Goal: Task Accomplishment & Management: Manage account settings

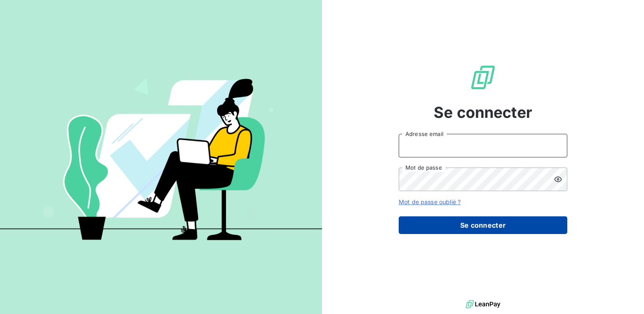
type input "[PERSON_NAME][EMAIL_ADDRESS][PERSON_NAME][DOMAIN_NAME]"
click at [452, 228] on button "Se connecter" at bounding box center [483, 226] width 169 height 18
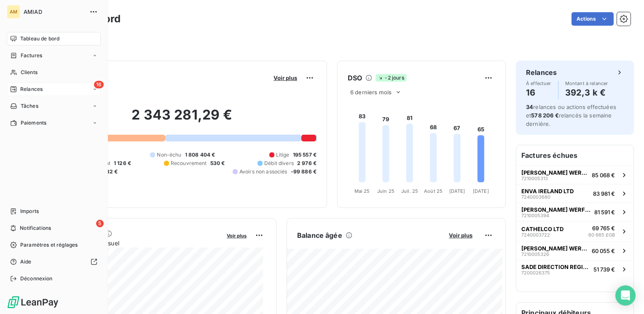
click at [58, 89] on div "16 Relances" at bounding box center [54, 89] width 94 height 13
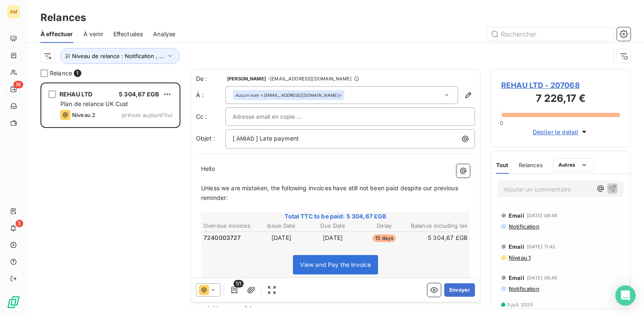
scroll to position [225, 133]
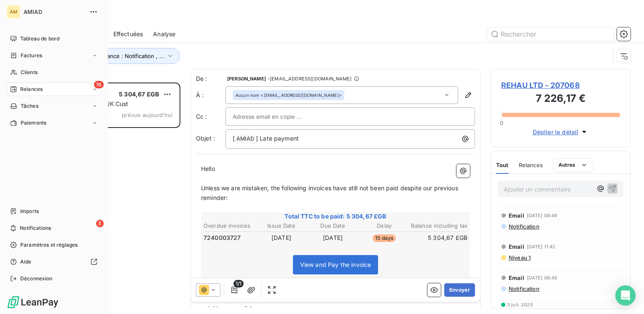
click at [94, 89] on icon at bounding box center [94, 89] width 5 height 5
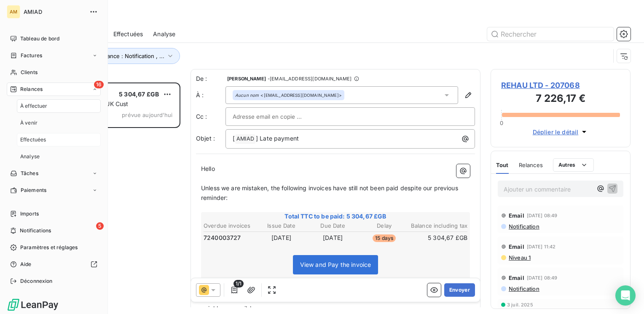
click at [42, 140] on span "Effectuées" at bounding box center [33, 140] width 26 height 8
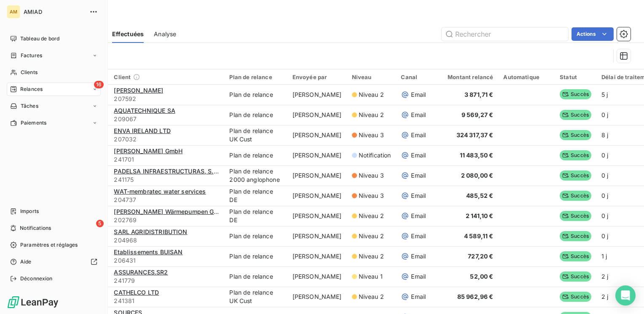
click at [93, 90] on icon at bounding box center [94, 89] width 5 height 5
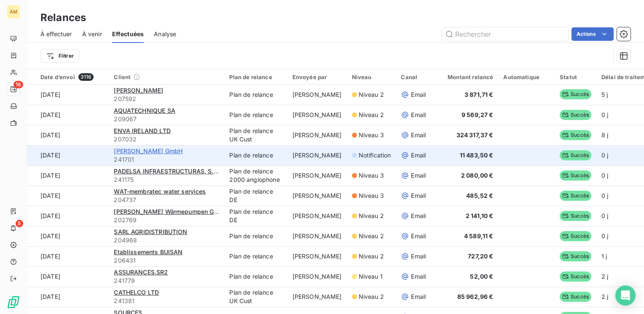
click at [145, 153] on span "[PERSON_NAME] GmbH" at bounding box center [148, 150] width 69 height 7
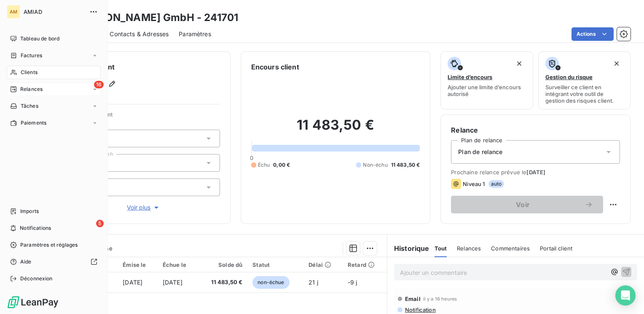
click at [79, 87] on div "16 Relances" at bounding box center [54, 89] width 94 height 13
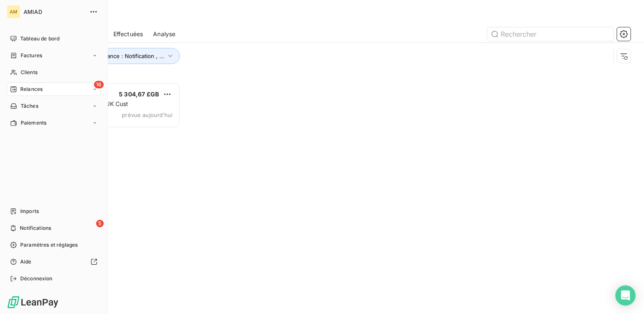
scroll to position [225, 133]
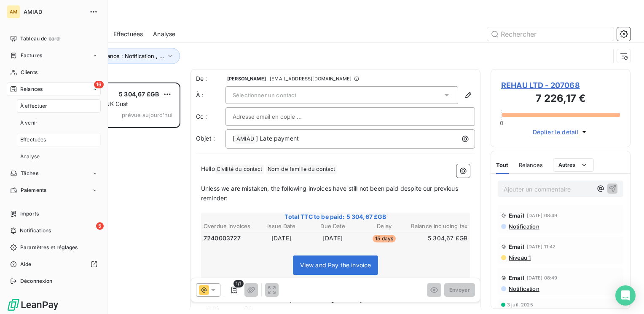
click at [40, 143] on span "Effectuées" at bounding box center [33, 140] width 26 height 8
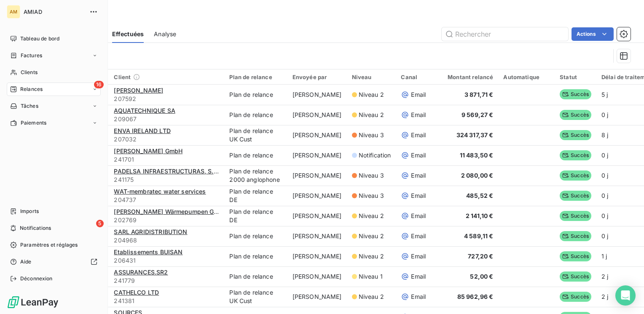
click at [71, 88] on div "16 Relances" at bounding box center [54, 89] width 94 height 13
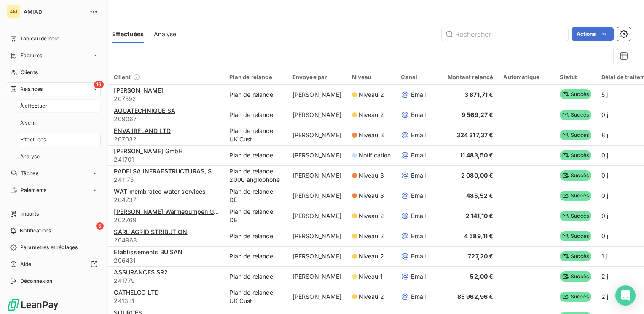
click at [48, 104] on div "À effectuer" at bounding box center [59, 105] width 84 height 13
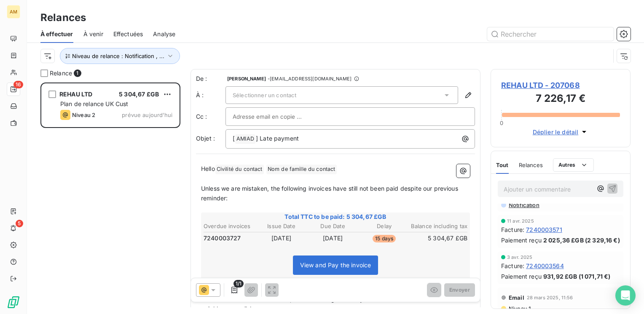
scroll to position [379, 0]
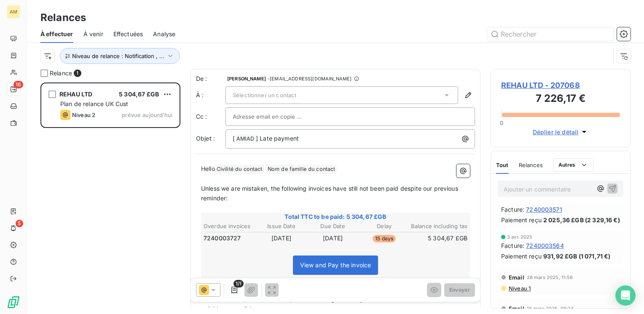
click at [526, 164] on span "Relances" at bounding box center [531, 165] width 24 height 7
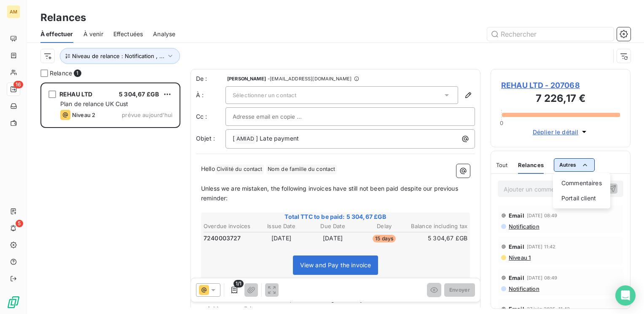
click at [562, 164] on html "AM 16 5 Relances À effectuer À venir Effectuées Analyse Niveau de relance : Not…" at bounding box center [322, 157] width 644 height 314
click at [570, 179] on div "Commentaires" at bounding box center [581, 183] width 51 height 13
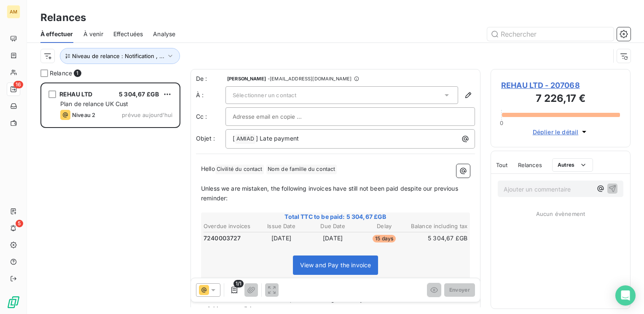
click at [519, 233] on html "AM 16 5 Relances À effectuer À venir Effectuées Analyse Niveau de relance : Not…" at bounding box center [322, 157] width 644 height 314
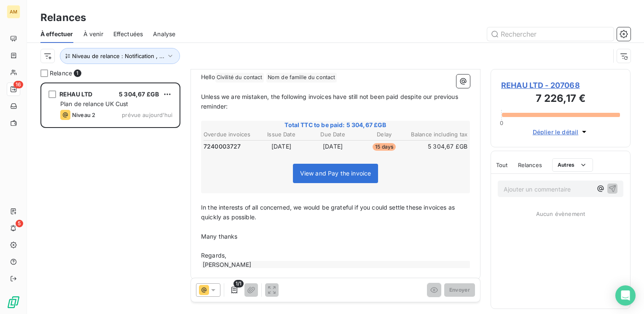
scroll to position [97, 0]
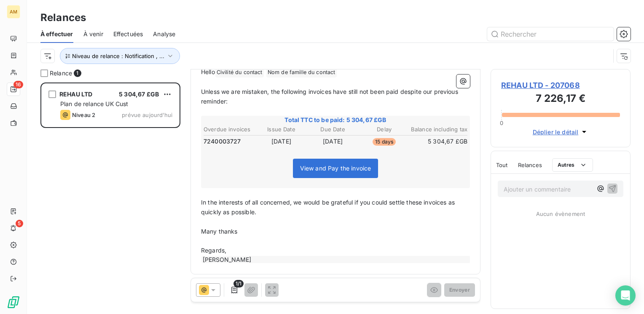
click at [99, 38] on span "À venir" at bounding box center [93, 34] width 20 height 8
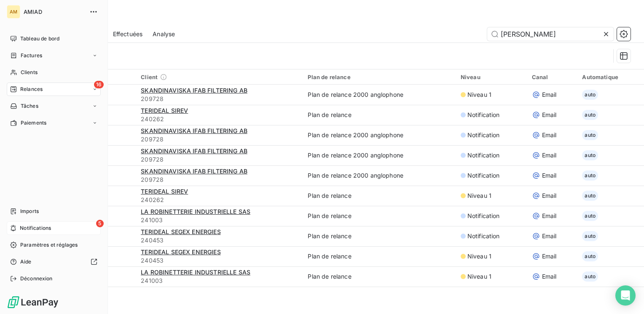
click at [46, 226] on span "Notifications" at bounding box center [35, 229] width 31 height 8
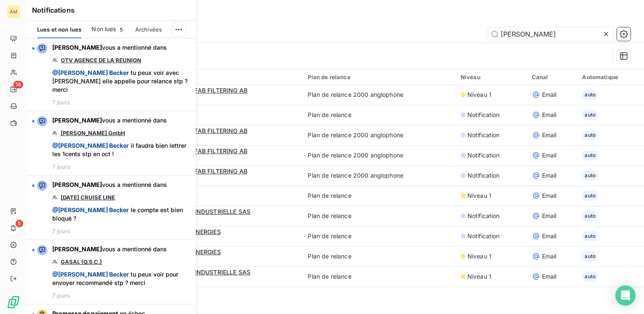
click at [113, 31] on span "Non lues" at bounding box center [103, 29] width 24 height 8
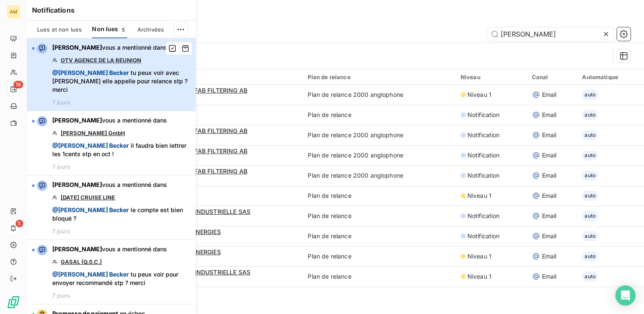
click at [110, 54] on div "[PERSON_NAME] vous a mentionné dans OTV AGENCE DE LA REUNION @ [PERSON_NAME] tu…" at bounding box center [121, 74] width 138 height 62
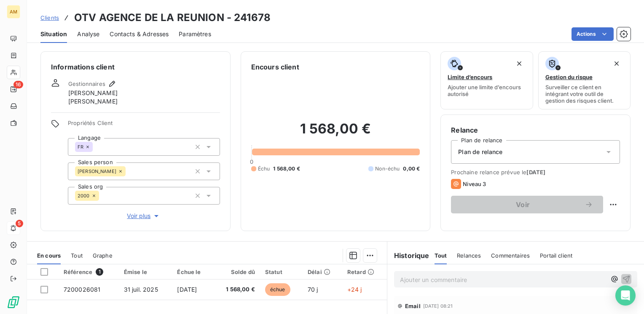
click at [138, 38] on span "Contacts & Adresses" at bounding box center [139, 34] width 59 height 8
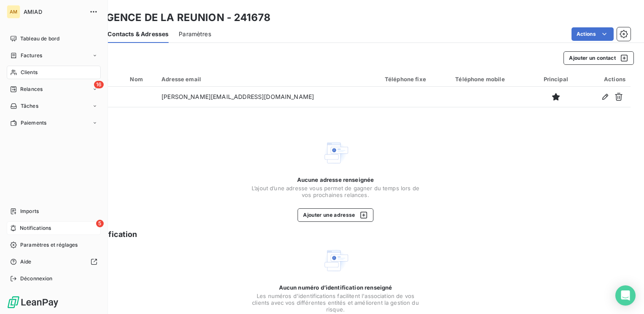
click at [66, 227] on div "5 Notifications" at bounding box center [54, 228] width 94 height 13
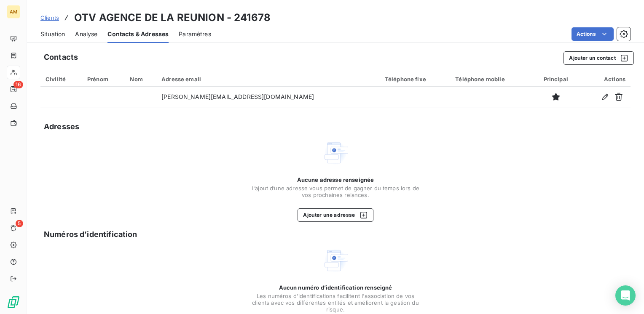
click at [354, 41] on div "Situation Analyse Contacts & Adresses Paramètres Actions" at bounding box center [335, 34] width 617 height 18
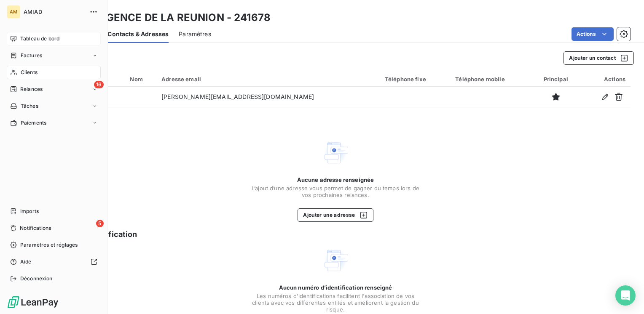
click at [52, 42] on span "Tableau de bord" at bounding box center [39, 39] width 39 height 8
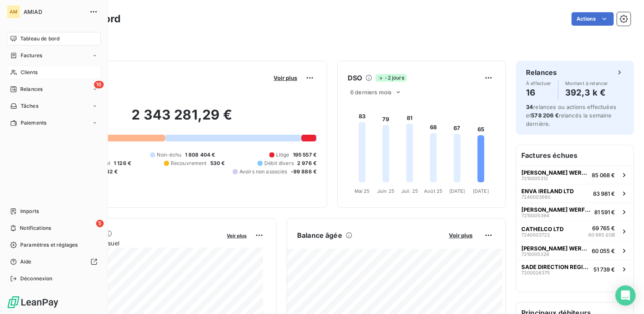
click at [32, 74] on span "Clients" at bounding box center [29, 73] width 17 height 8
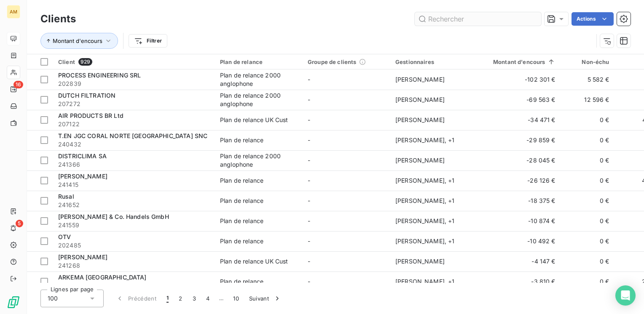
click at [464, 18] on input "text" at bounding box center [478, 18] width 126 height 13
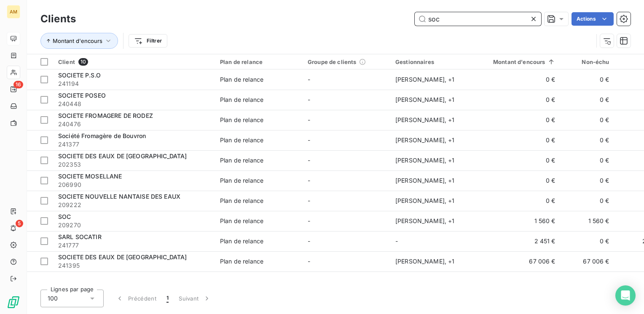
type input "soc"
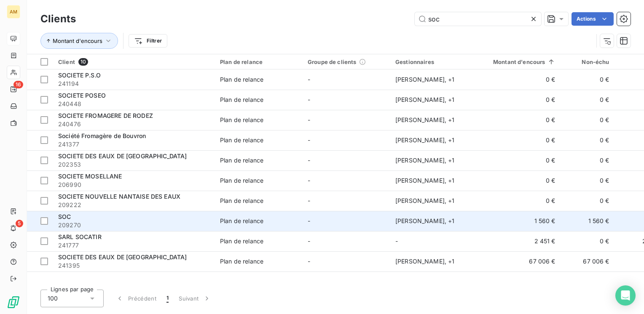
click at [71, 220] on div "SOC" at bounding box center [134, 217] width 152 height 8
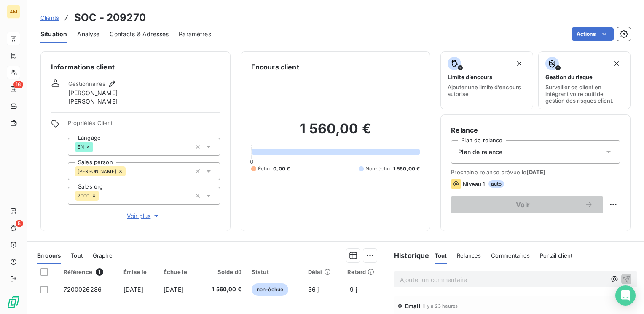
click at [164, 35] on span "Contacts & Adresses" at bounding box center [139, 34] width 59 height 8
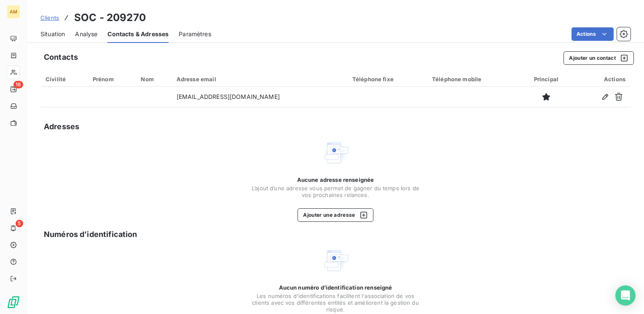
click at [90, 37] on span "Analyse" at bounding box center [86, 34] width 22 height 8
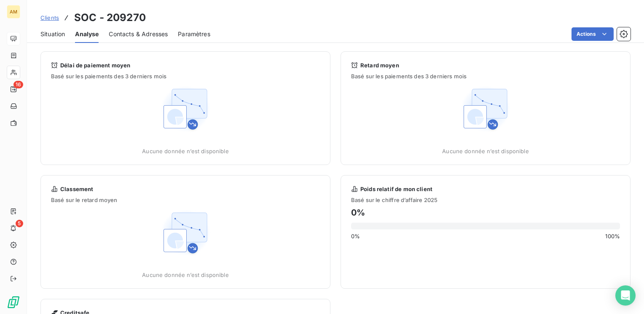
click at [55, 36] on span "Situation" at bounding box center [52, 34] width 24 height 8
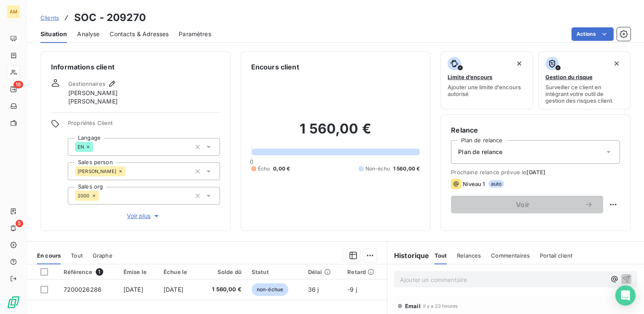
click at [161, 33] on span "Contacts & Adresses" at bounding box center [139, 34] width 59 height 8
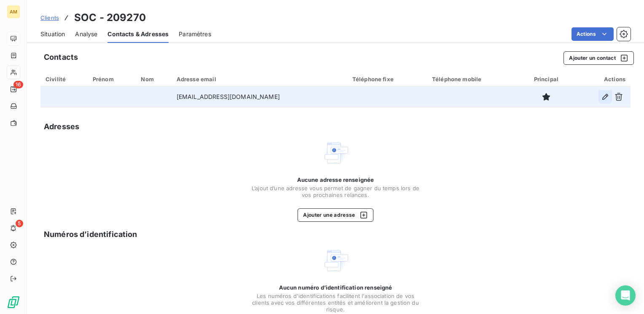
click at [601, 95] on icon "button" at bounding box center [605, 97] width 8 height 8
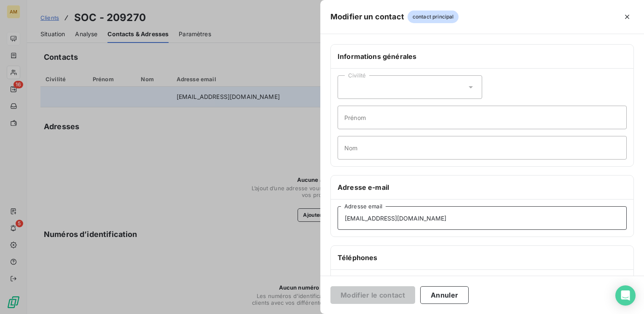
drag, startPoint x: 411, startPoint y: 219, endPoint x: 335, endPoint y: 213, distance: 76.9
click at [335, 213] on div "[EMAIL_ADDRESS][DOMAIN_NAME] Adresse email" at bounding box center [482, 218] width 303 height 37
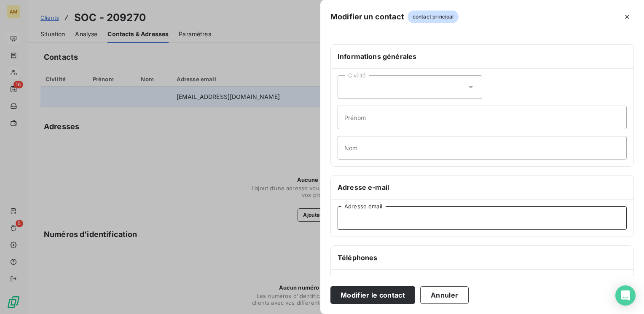
click at [388, 219] on input "Adresse email" at bounding box center [482, 218] width 289 height 24
paste input "[EMAIL_ADDRESS][DOMAIN_NAME]"
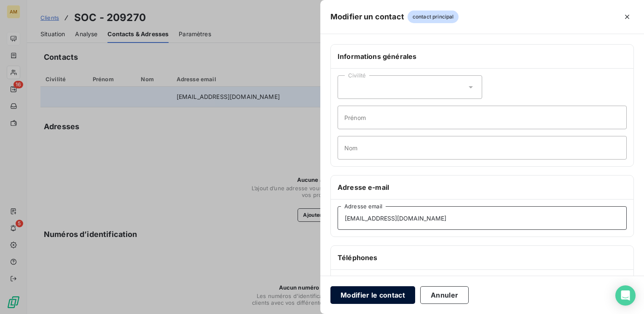
type input "[EMAIL_ADDRESS][DOMAIN_NAME]"
click at [393, 299] on button "Modifier le contact" at bounding box center [372, 296] width 85 height 18
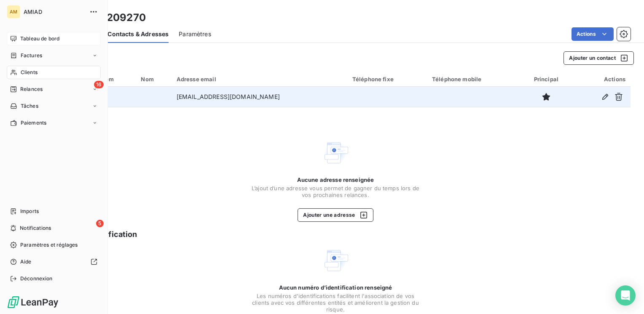
click at [62, 37] on div "Tableau de bord" at bounding box center [54, 38] width 94 height 13
